Goal: Check status: Check status

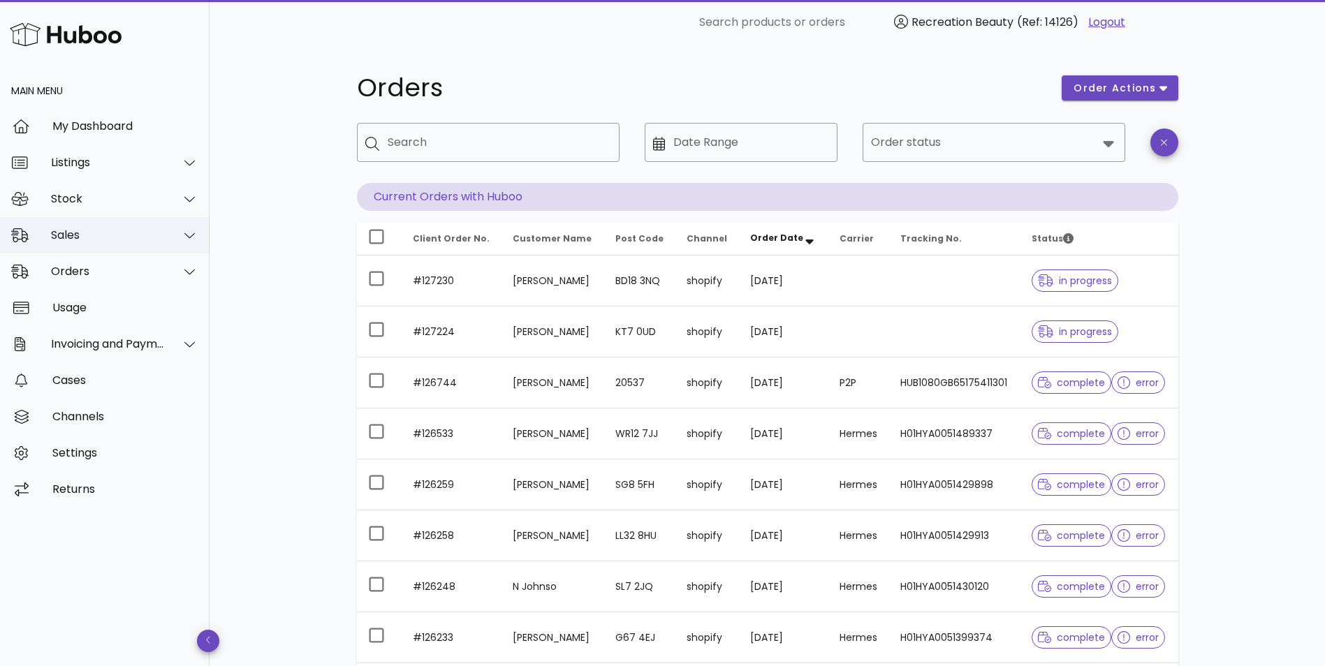
click at [152, 231] on div "Sales" at bounding box center [108, 234] width 114 height 13
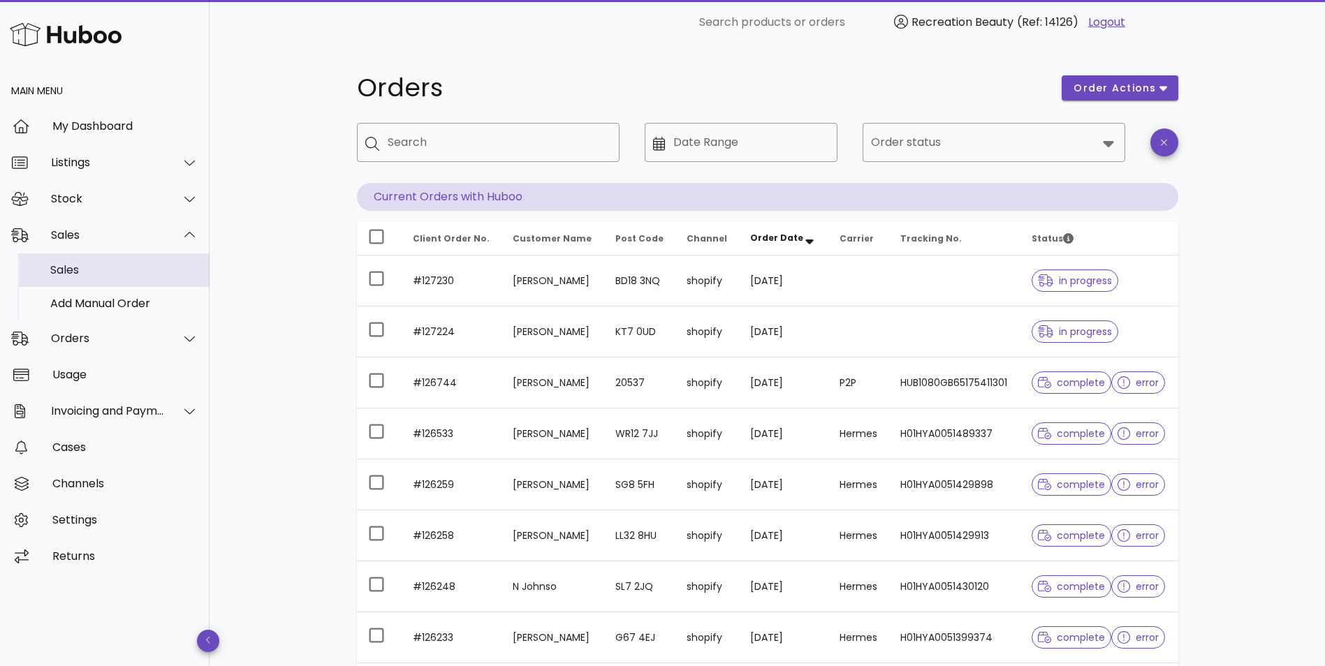
click at [121, 267] on div "Sales" at bounding box center [124, 269] width 148 height 13
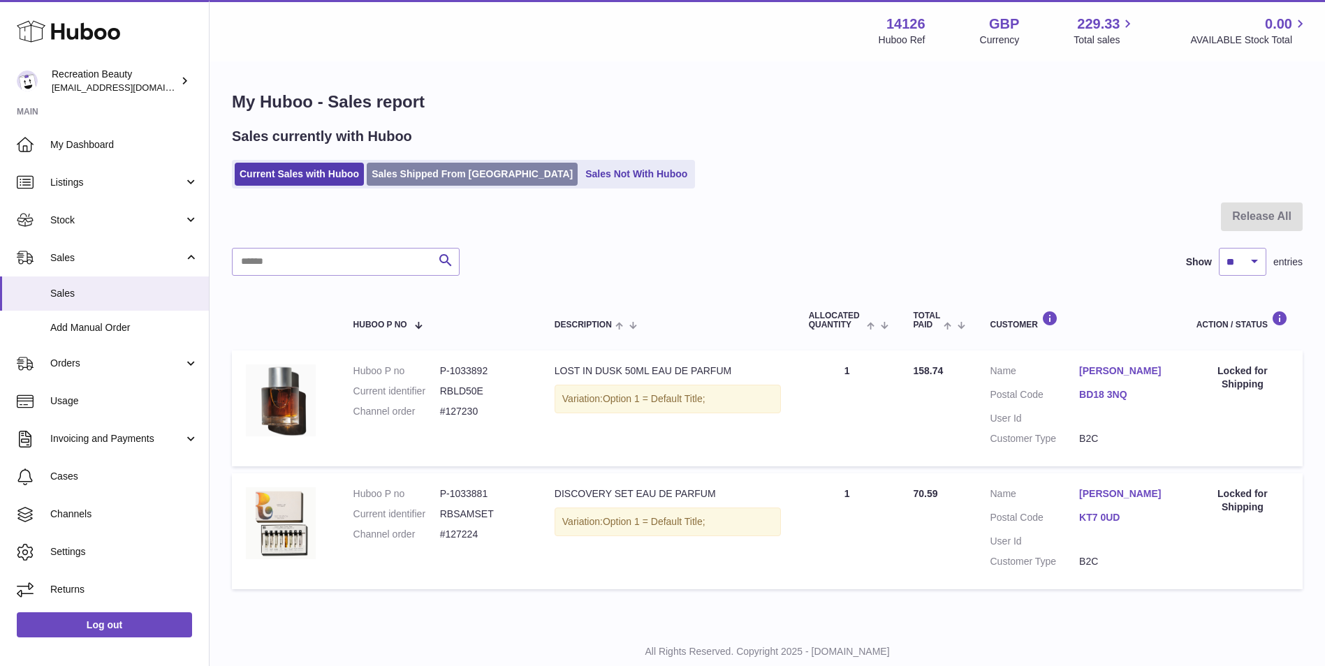
click at [415, 173] on link "Sales Shipped From Huboo" at bounding box center [472, 174] width 211 height 23
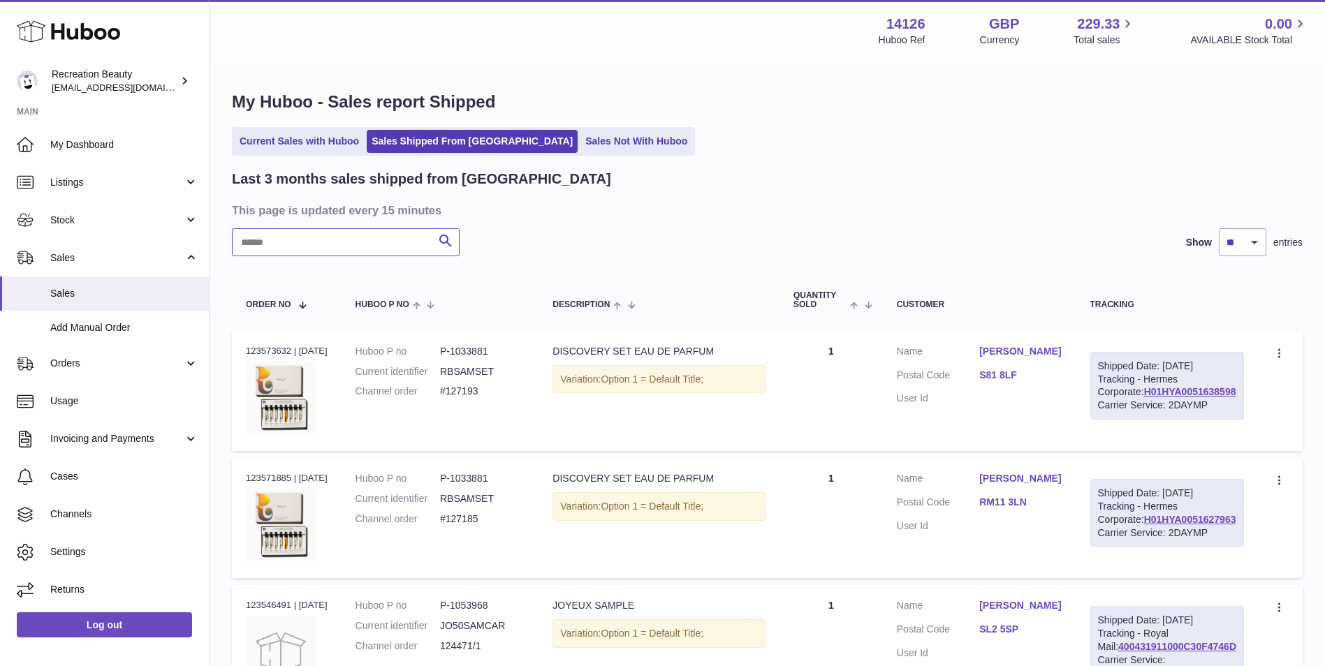
click at [302, 248] on input "text" at bounding box center [346, 242] width 228 height 28
paste input "******"
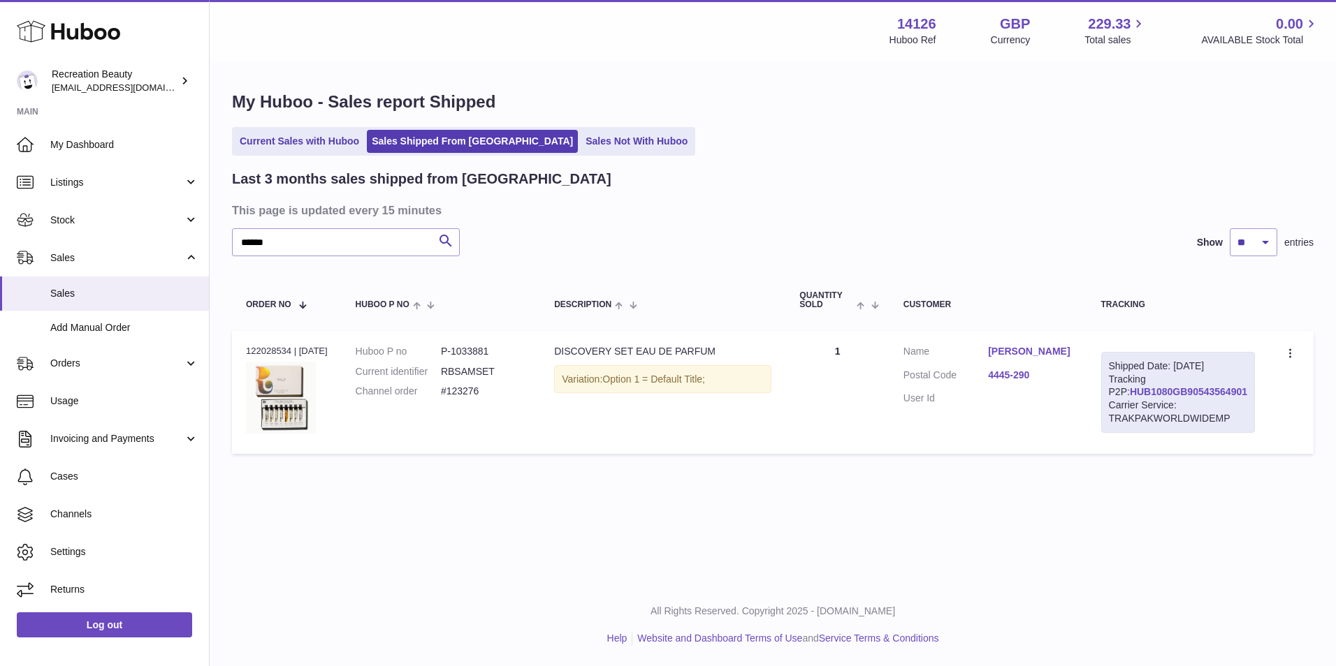
click at [1154, 398] on link "HUB1080GB90543564901" at bounding box center [1188, 391] width 117 height 11
drag, startPoint x: 1129, startPoint y: 432, endPoint x: 1254, endPoint y: 435, distance: 125.1
click at [1254, 433] on div "Shipped Date: 31st Jul 2025 Tracking P2P: HUB1080GB90543564901 Carrier Service:…" at bounding box center [1178, 392] width 154 height 81
copy div "RAKPAKWORLDWIDEMP"
drag, startPoint x: 297, startPoint y: 242, endPoint x: 177, endPoint y: 231, distance: 119.9
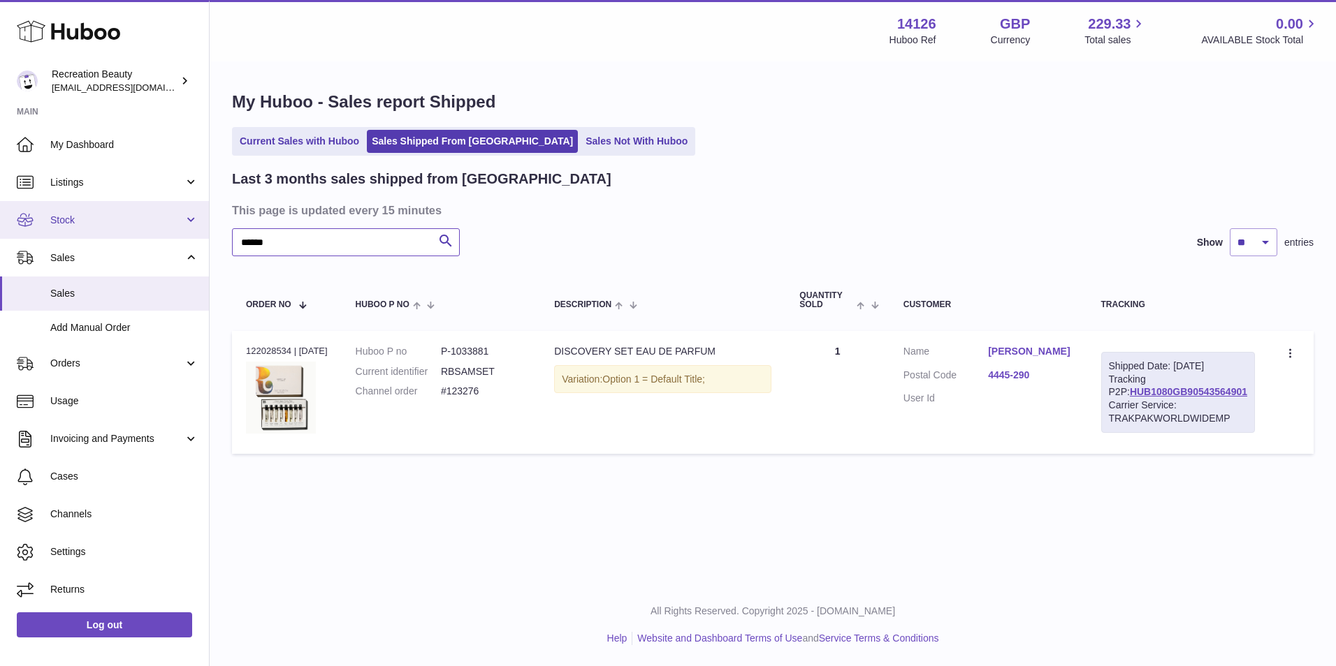
click at [177, 231] on div "Huboo Recreation Beauty customercare@recreationbeauty.com Main My Dashboard Lis…" at bounding box center [668, 333] width 1336 height 666
paste input "text"
type input "******"
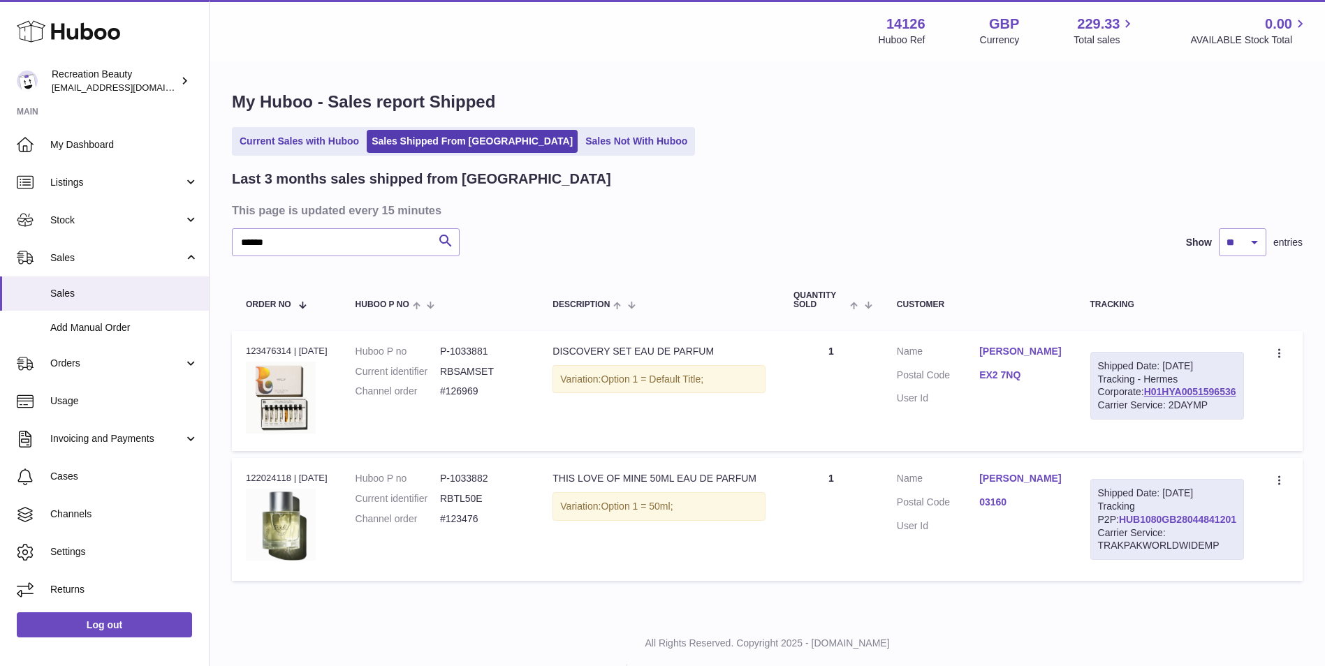
click at [1165, 525] on link "HUB1080GB28044841201" at bounding box center [1177, 519] width 117 height 11
click at [103, 474] on span "Cases" at bounding box center [124, 476] width 148 height 13
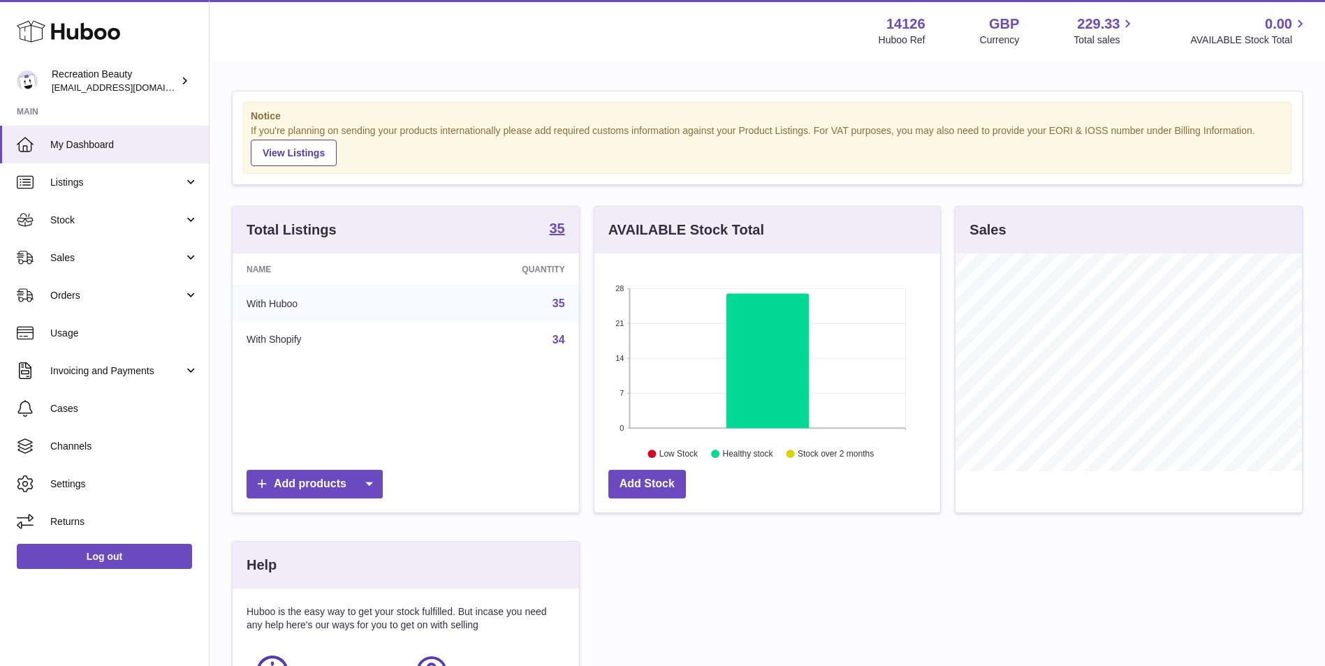
scroll to position [218, 346]
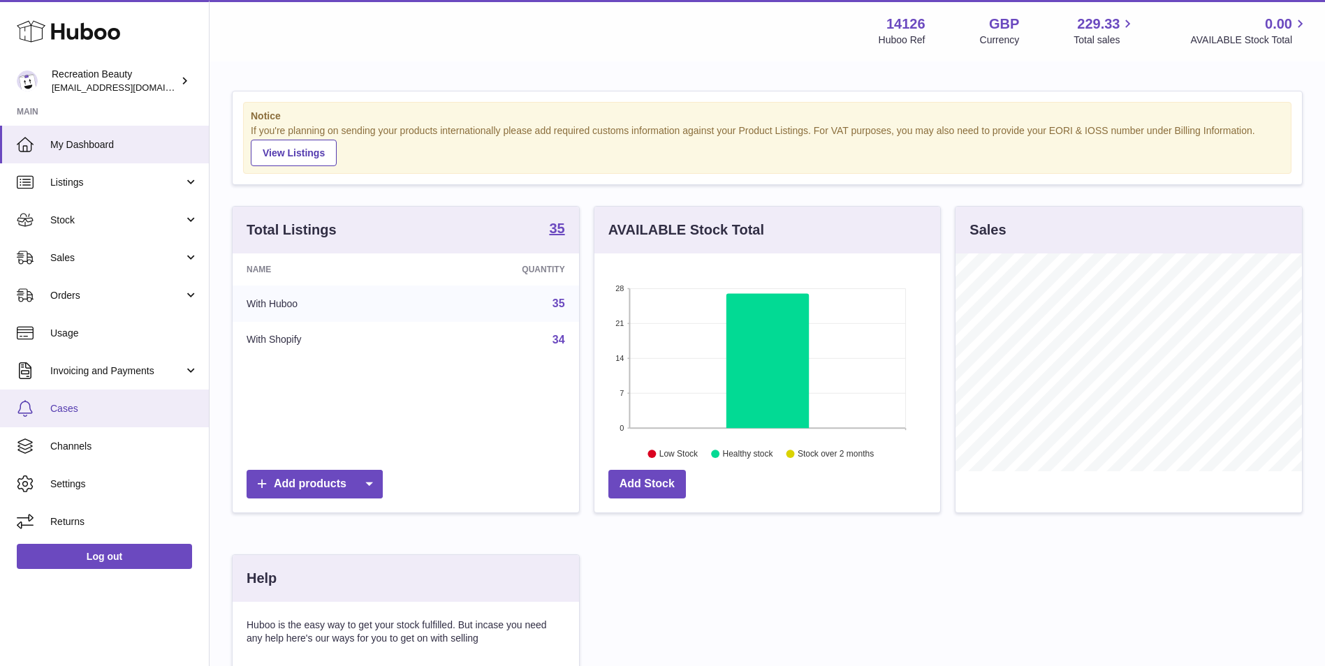
click at [99, 409] on span "Cases" at bounding box center [124, 408] width 148 height 13
